Goal: Transaction & Acquisition: Purchase product/service

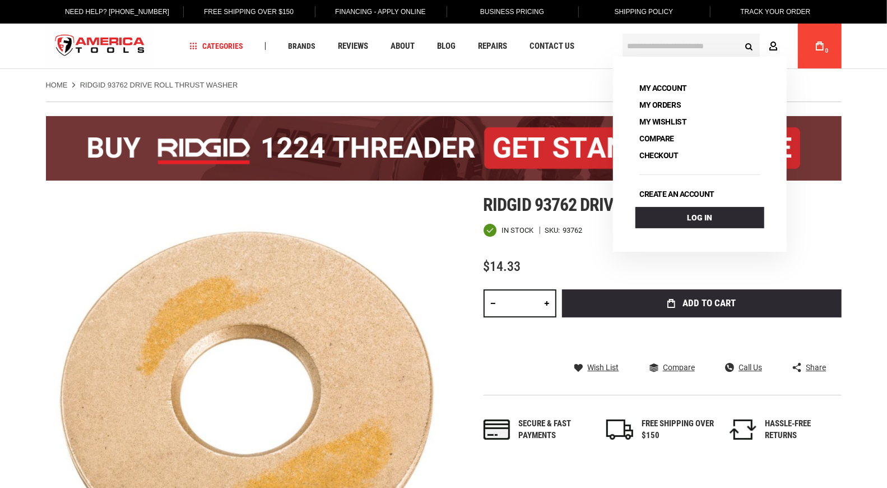
click at [773, 43] on icon at bounding box center [774, 46] width 9 height 11
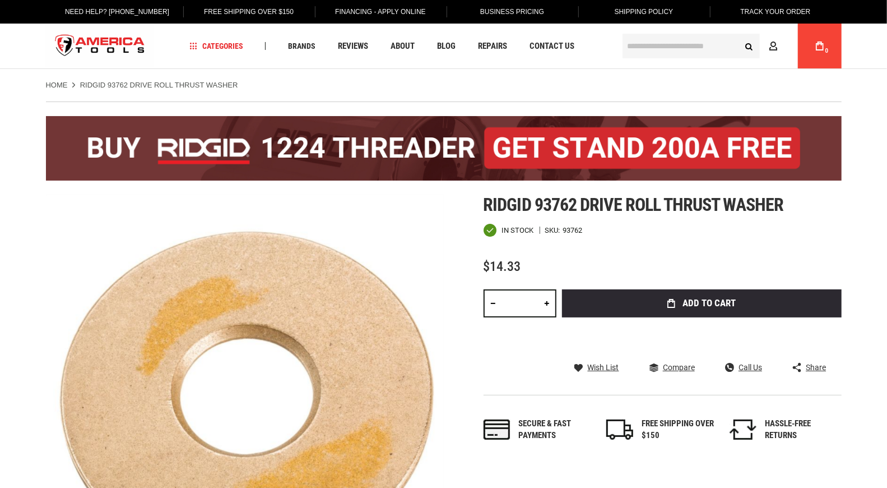
click at [786, 38] on link "Account" at bounding box center [776, 45] width 21 height 21
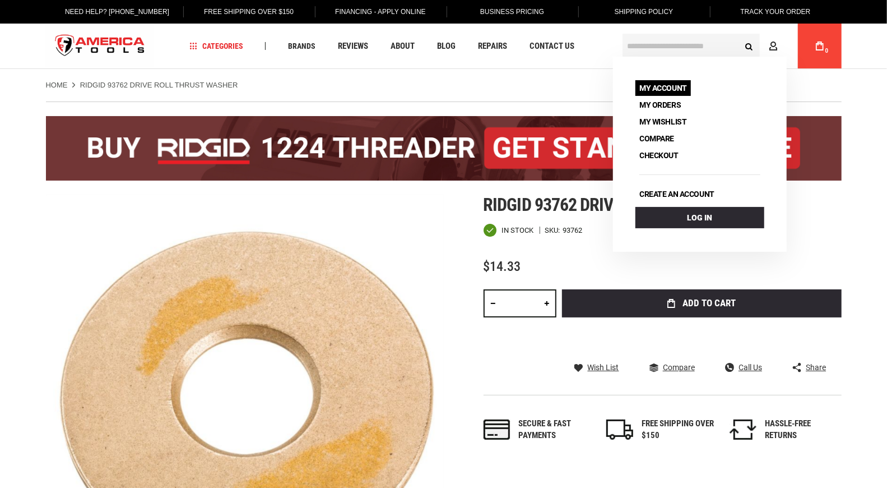
click at [662, 86] on link "My Account" at bounding box center [663, 88] width 55 height 16
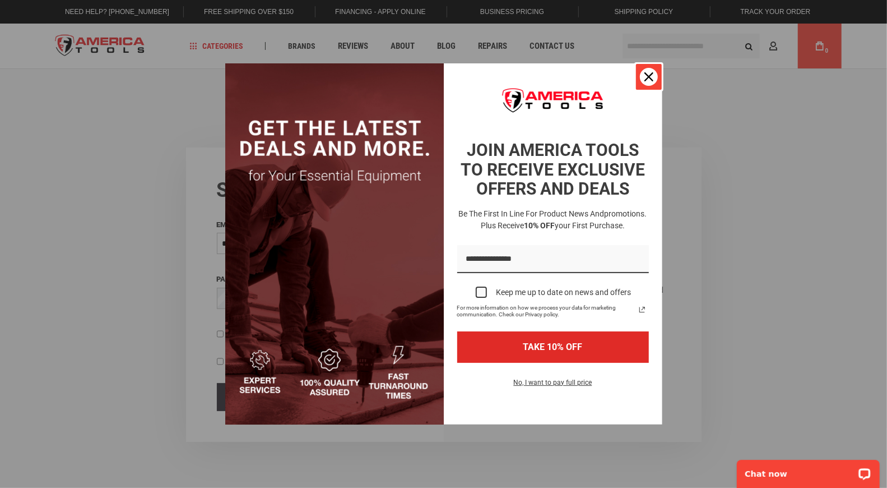
click at [646, 74] on icon "close icon" at bounding box center [649, 76] width 9 height 9
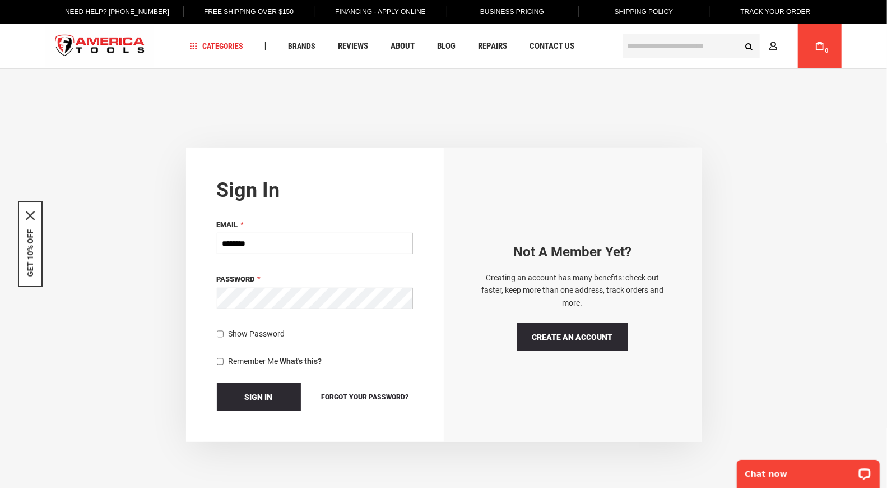
click at [296, 242] on input "********" at bounding box center [315, 243] width 196 height 21
type input "**********"
click at [217, 383] on button "Sign In" at bounding box center [259, 397] width 84 height 28
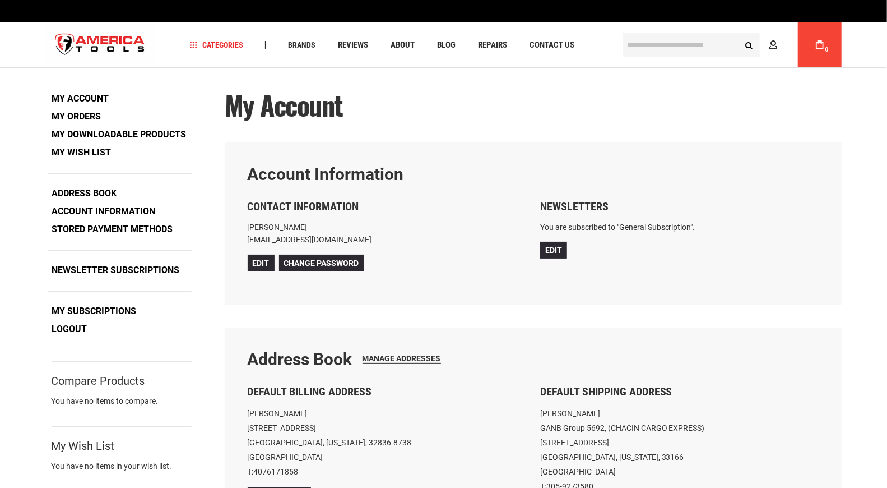
click at [69, 119] on link "My Orders" at bounding box center [76, 116] width 57 height 17
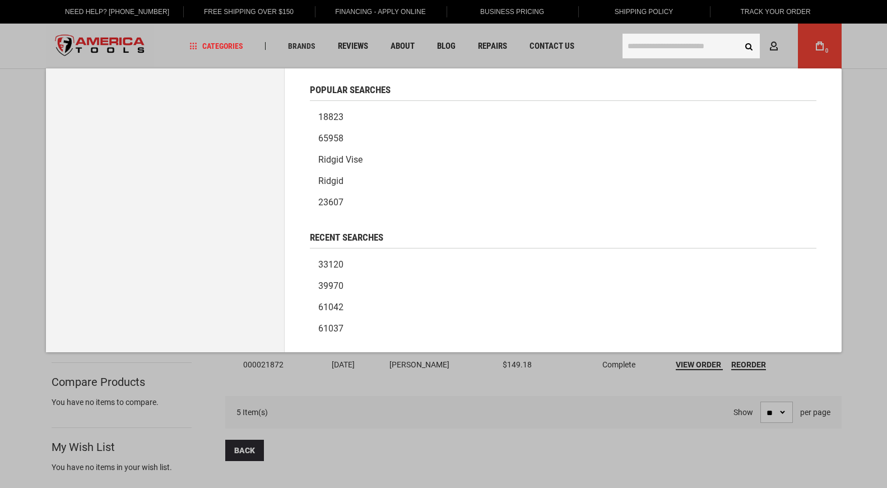
click at [687, 45] on input "text" at bounding box center [691, 46] width 137 height 25
click at [674, 51] on input "text" at bounding box center [691, 46] width 137 height 25
paste input "*****"
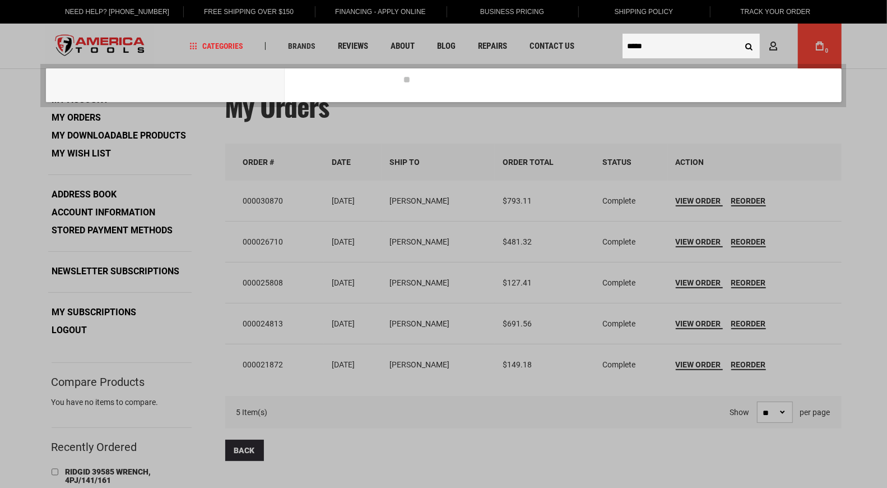
type input "*****"
click at [739, 35] on button "Search" at bounding box center [749, 45] width 21 height 21
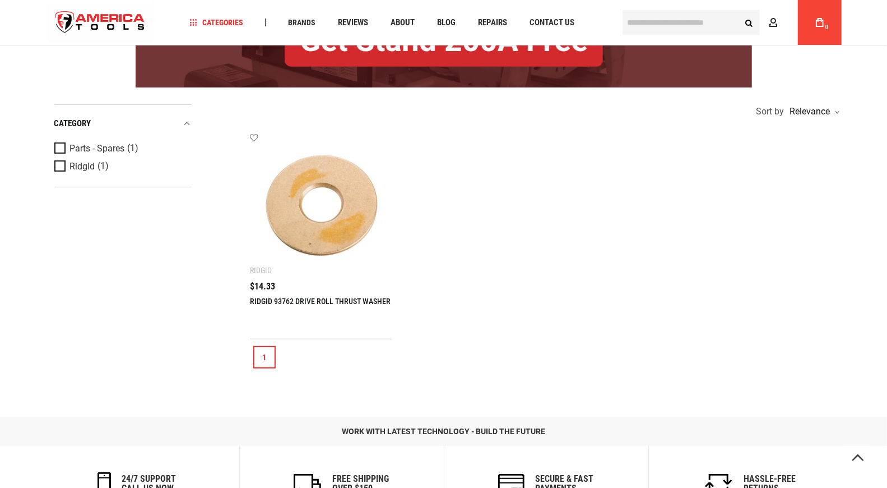
click at [356, 300] on link "RIDGID 93762 DRIVE ROLL THRUST WASHER" at bounding box center [321, 300] width 141 height 9
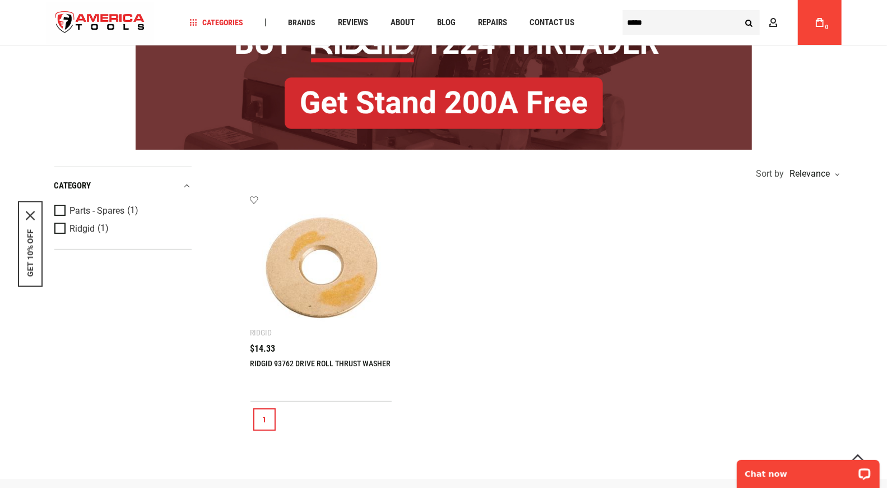
click at [285, 359] on link "RIDGID 93762 DRIVE ROLL THRUST WASHER" at bounding box center [321, 363] width 141 height 9
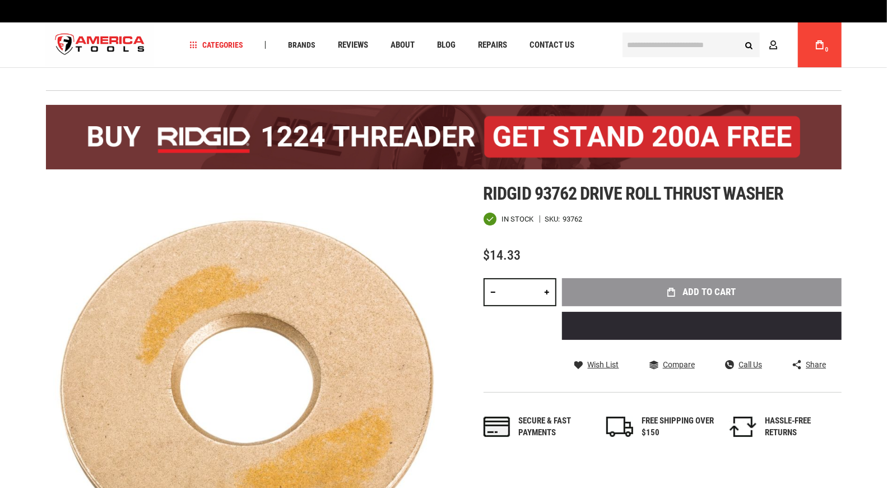
click at [547, 292] on link at bounding box center [546, 292] width 19 height 28
click at [523, 293] on input "*" at bounding box center [520, 292] width 73 height 28
drag, startPoint x: 523, startPoint y: 292, endPoint x: 490, endPoint y: 282, distance: 35.0
click at [504, 296] on input "*" at bounding box center [520, 292] width 73 height 28
type input "*"
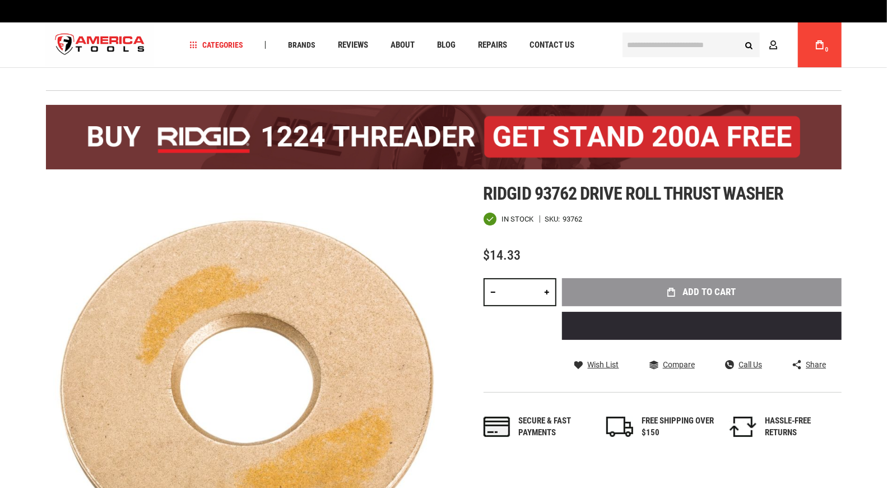
click at [736, 286] on div "Add to Cart" at bounding box center [702, 313] width 280 height 70
click at [729, 293] on div "Add to Cart" at bounding box center [702, 313] width 280 height 70
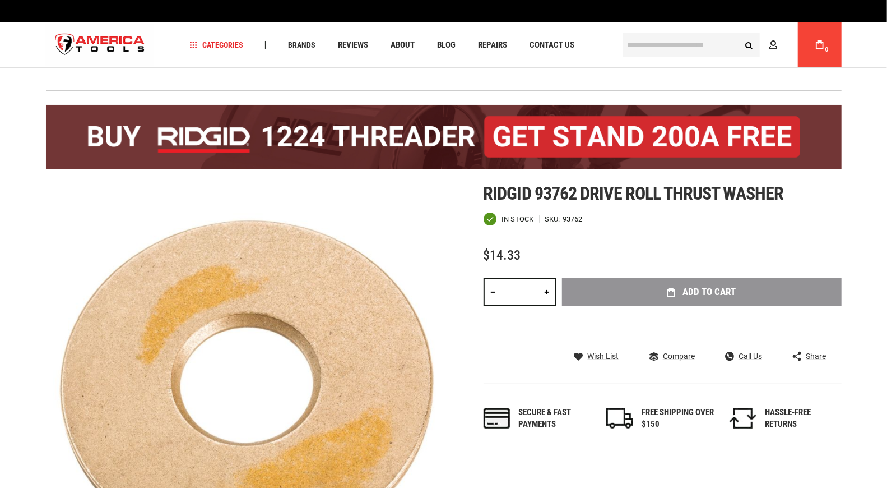
click at [546, 291] on link at bounding box center [546, 292] width 19 height 28
type input "*"
click at [660, 293] on div "Add to Cart" at bounding box center [702, 309] width 280 height 62
click at [708, 289] on div "Add to Cart" at bounding box center [702, 309] width 280 height 62
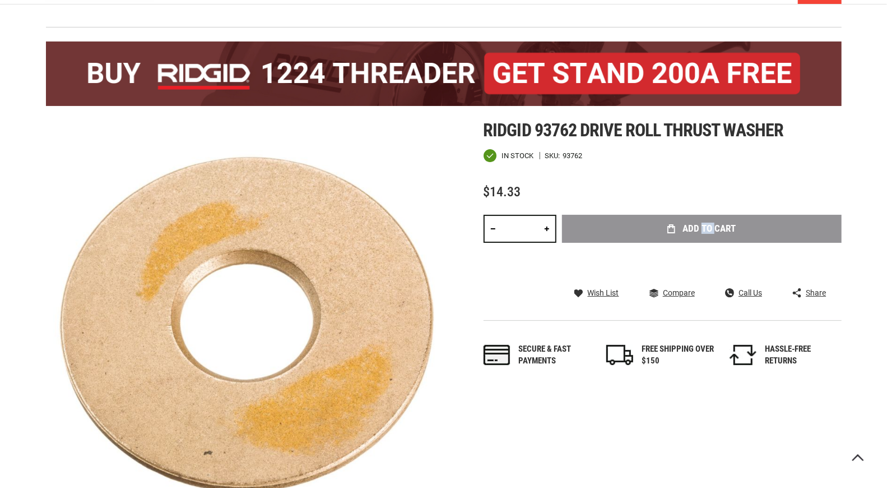
scroll to position [62, 0]
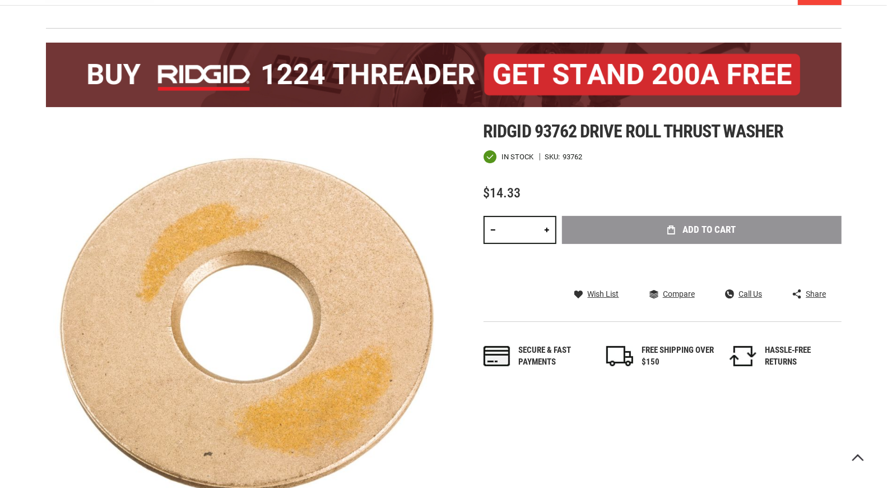
click at [634, 231] on div "Add to Cart" at bounding box center [702, 247] width 280 height 62
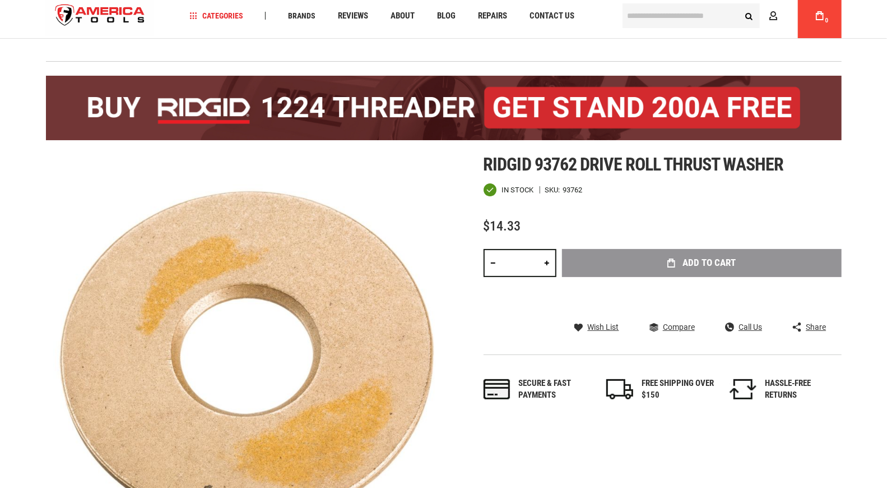
scroll to position [0, 0]
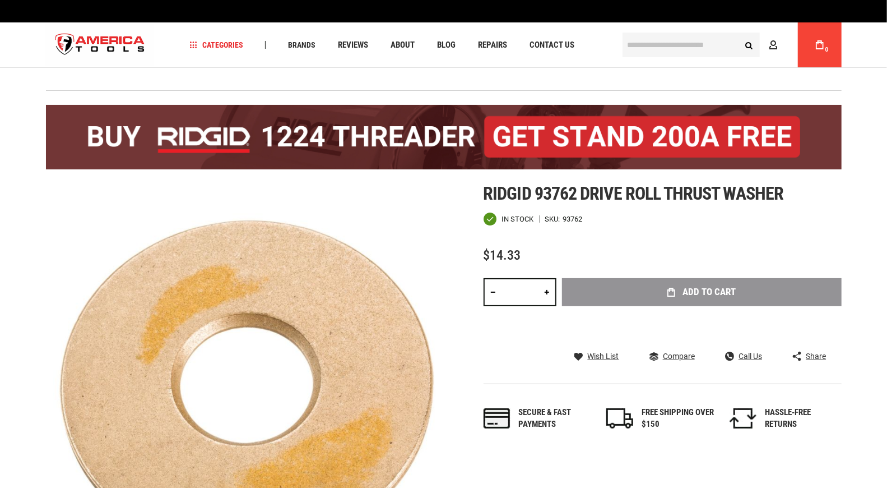
click at [690, 295] on div "Add to Cart" at bounding box center [702, 309] width 280 height 62
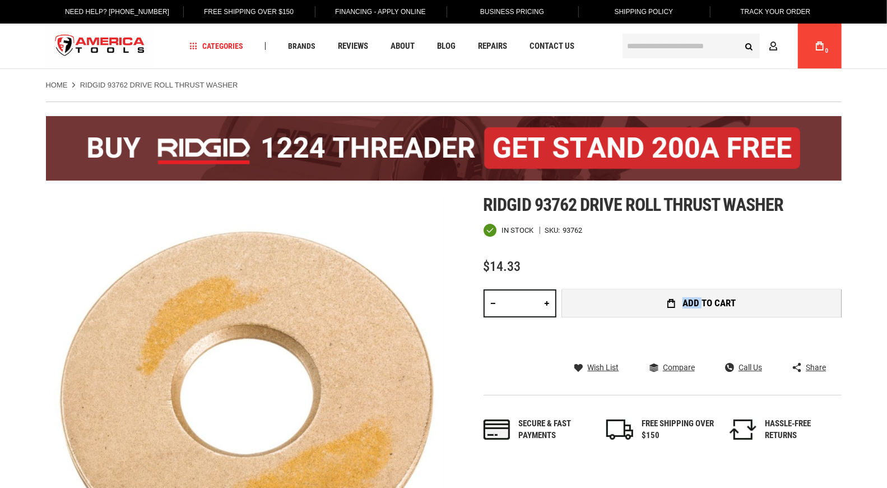
click at [696, 304] on span "Add to Cart" at bounding box center [709, 303] width 53 height 10
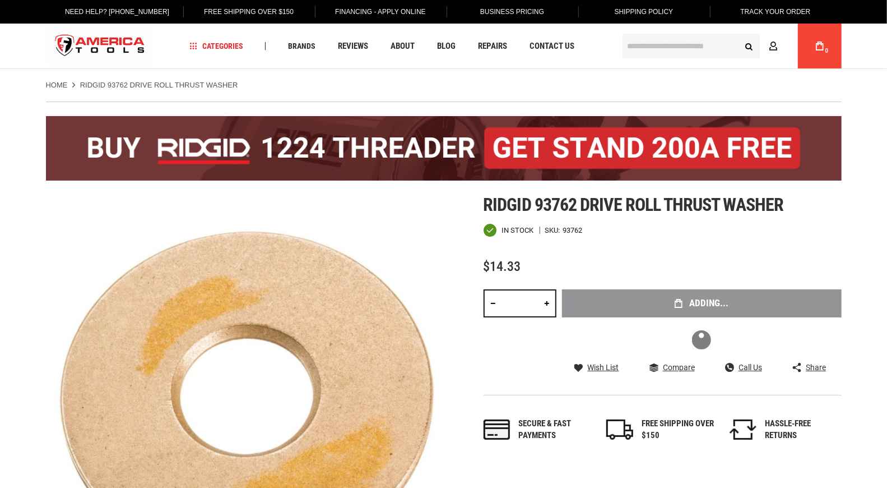
click at [624, 303] on div "Adding..." at bounding box center [702, 320] width 280 height 62
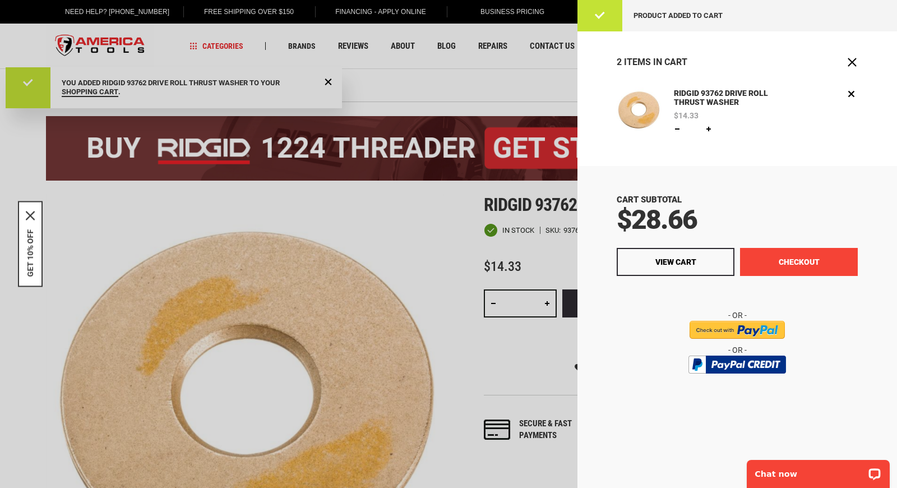
click at [789, 259] on button "Checkout" at bounding box center [799, 262] width 118 height 28
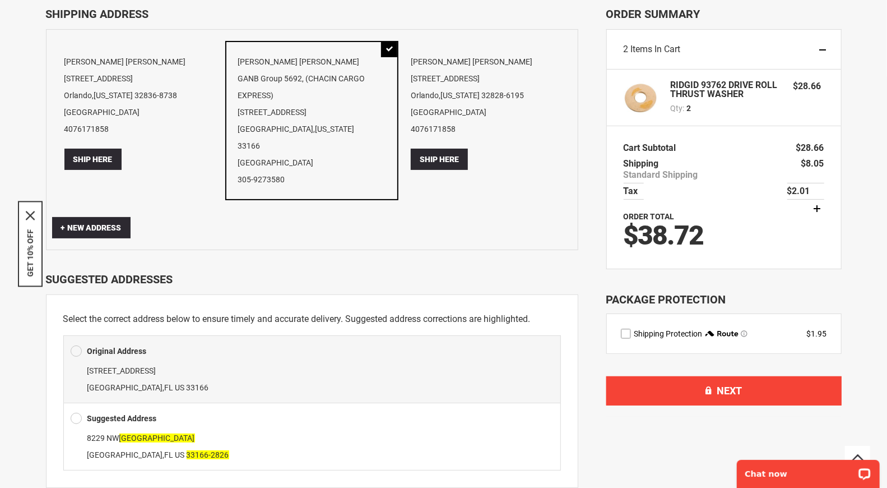
scroll to position [11, 0]
